Goal: Task Accomplishment & Management: Manage account settings

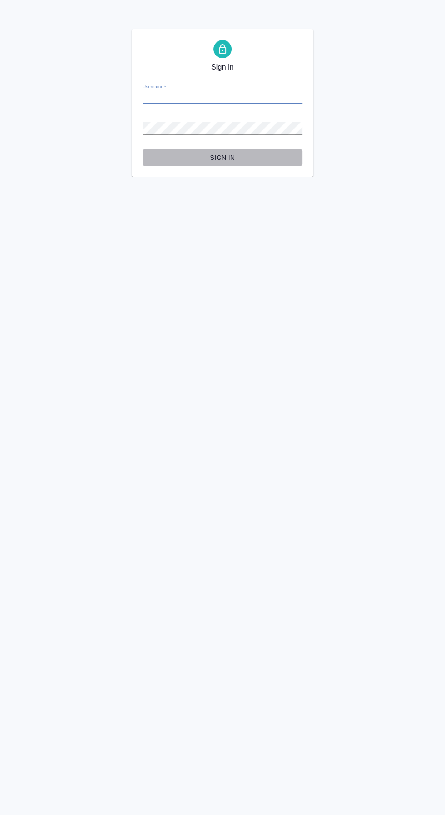
click at [269, 160] on span "Sign in" at bounding box center [222, 157] width 145 height 11
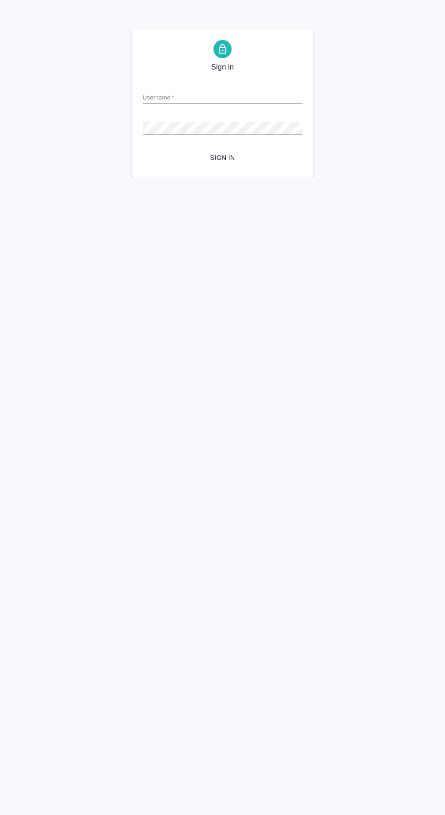
type input "[PERSON_NAME][EMAIL_ADDRESS][DOMAIN_NAME]"
click at [143, 149] on button "Sign in" at bounding box center [223, 157] width 160 height 17
click at [281, 94] on input "Username   *" at bounding box center [223, 97] width 160 height 13
type input "[PERSON_NAME][EMAIL_ADDRESS][DOMAIN_NAME]"
click at [143, 149] on button "Sign in" at bounding box center [223, 157] width 160 height 17
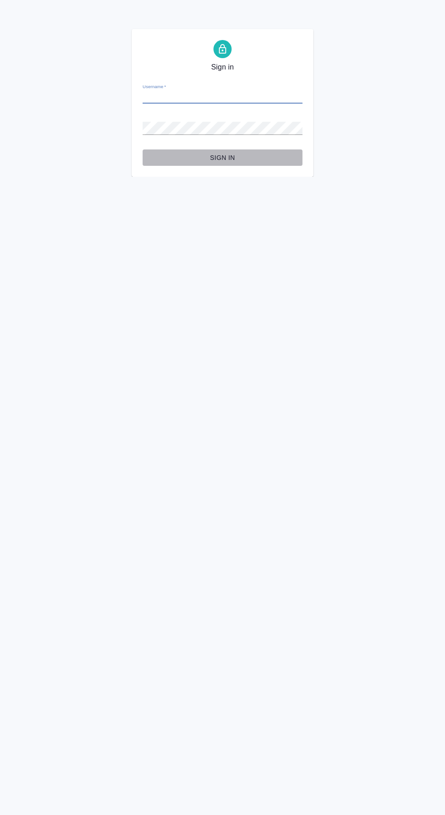
click at [248, 163] on span "Sign in" at bounding box center [222, 157] width 145 height 11
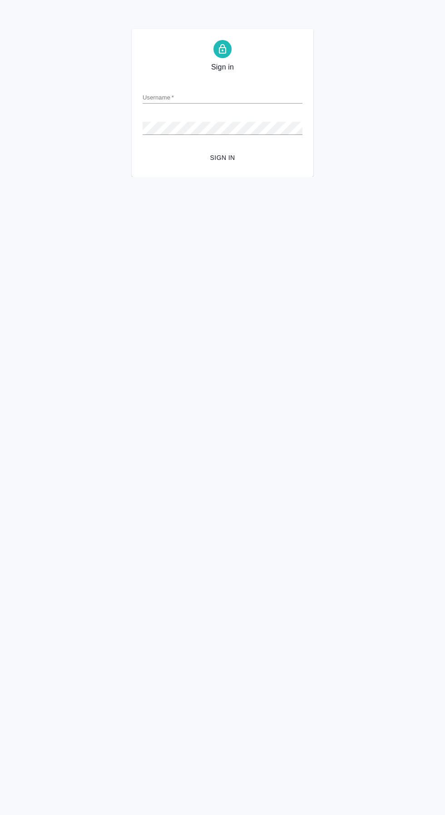
type input "g.harutyunyan1@awatera.com"
click at [143, 149] on button "Sign in" at bounding box center [223, 157] width 160 height 17
